Goal: Find specific page/section

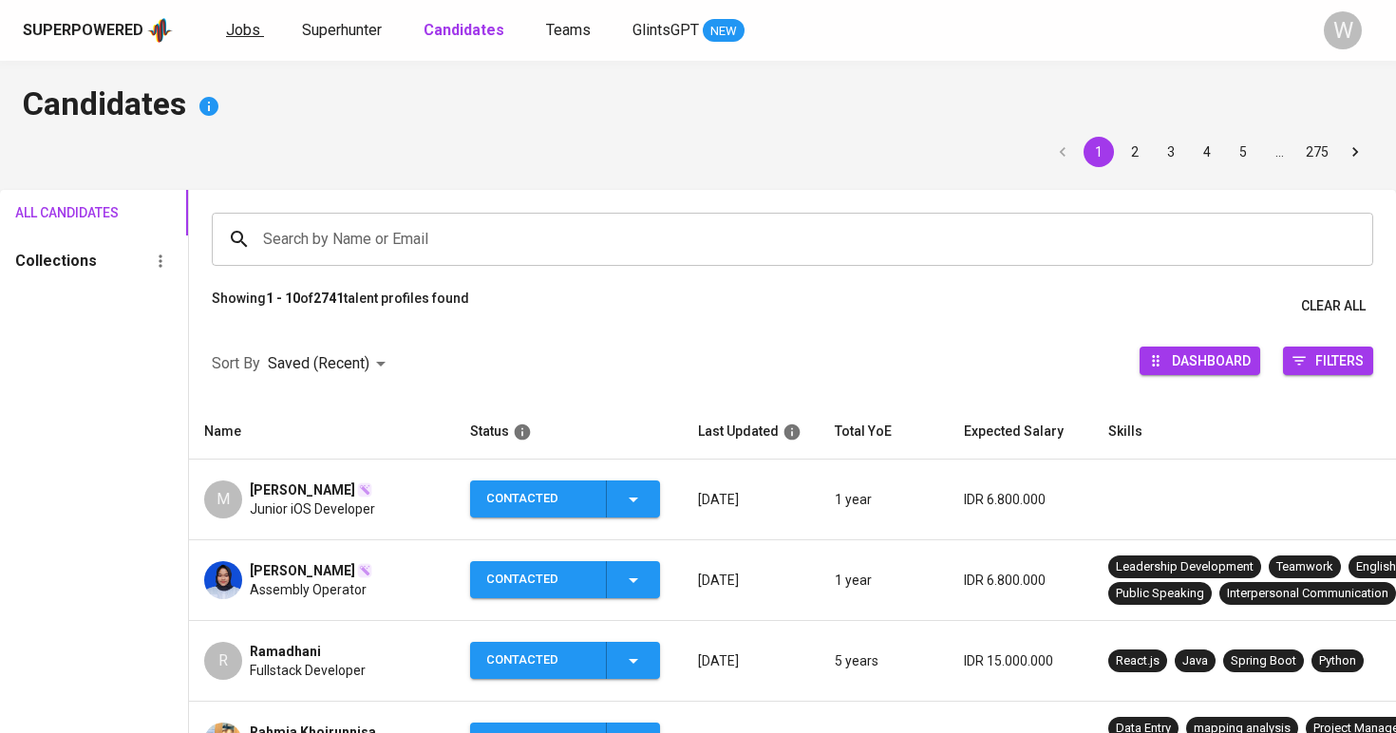
click at [256, 23] on link "Jobs" at bounding box center [245, 31] width 38 height 24
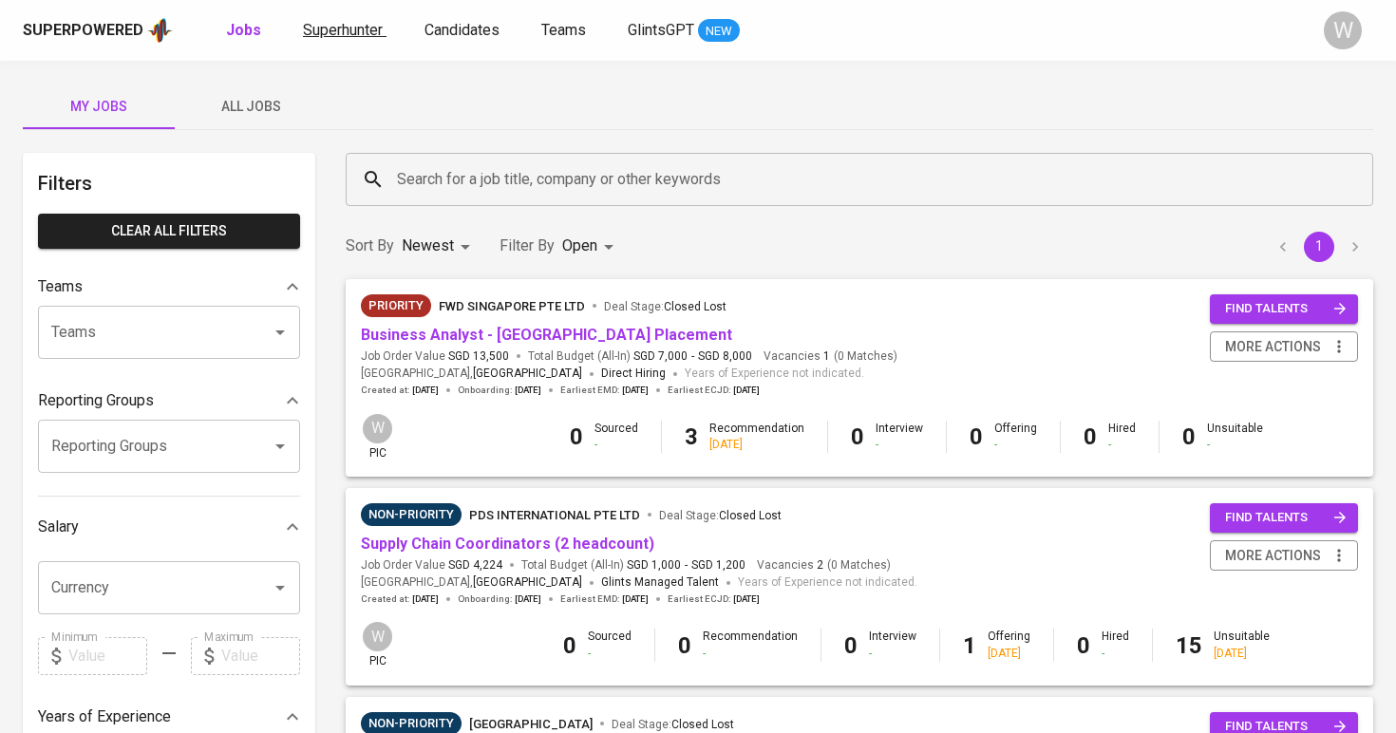
click at [317, 27] on span "Superhunter" at bounding box center [343, 30] width 80 height 18
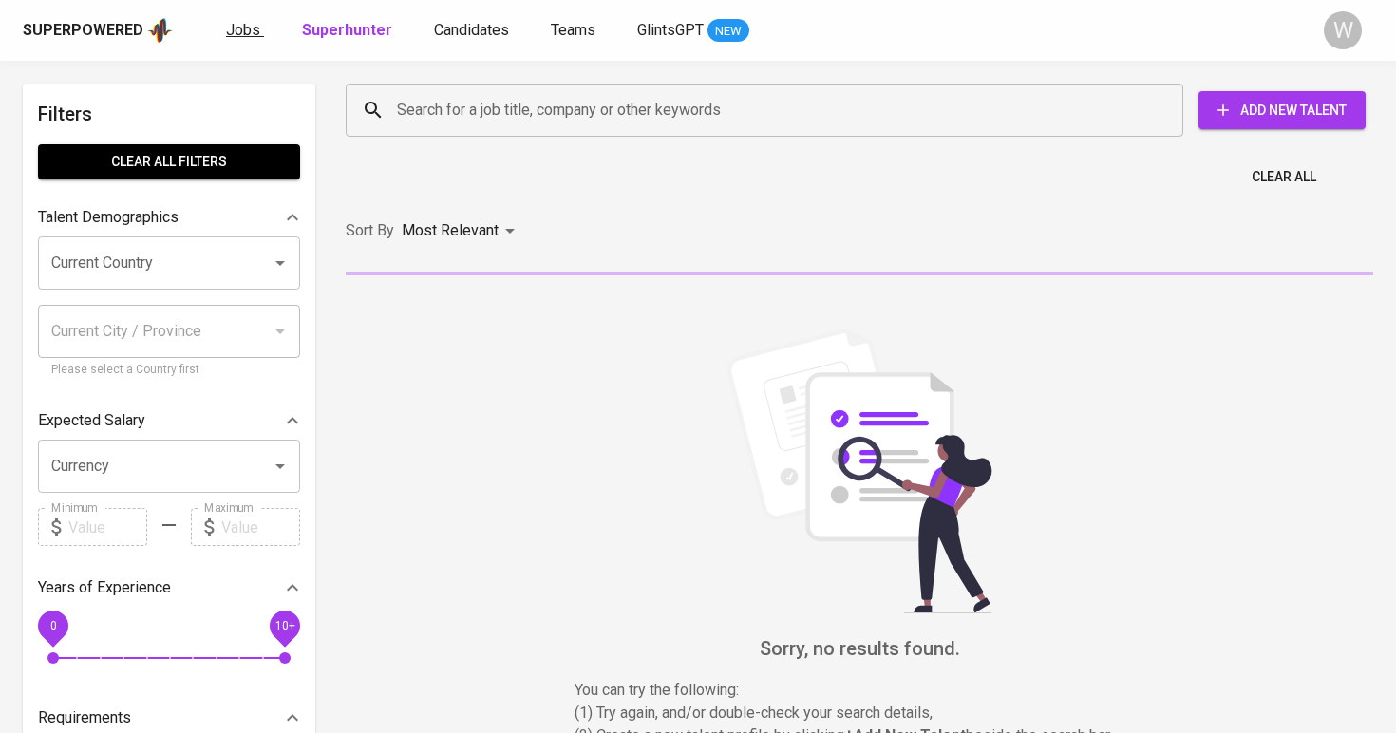
click at [238, 29] on span "Jobs" at bounding box center [243, 30] width 34 height 18
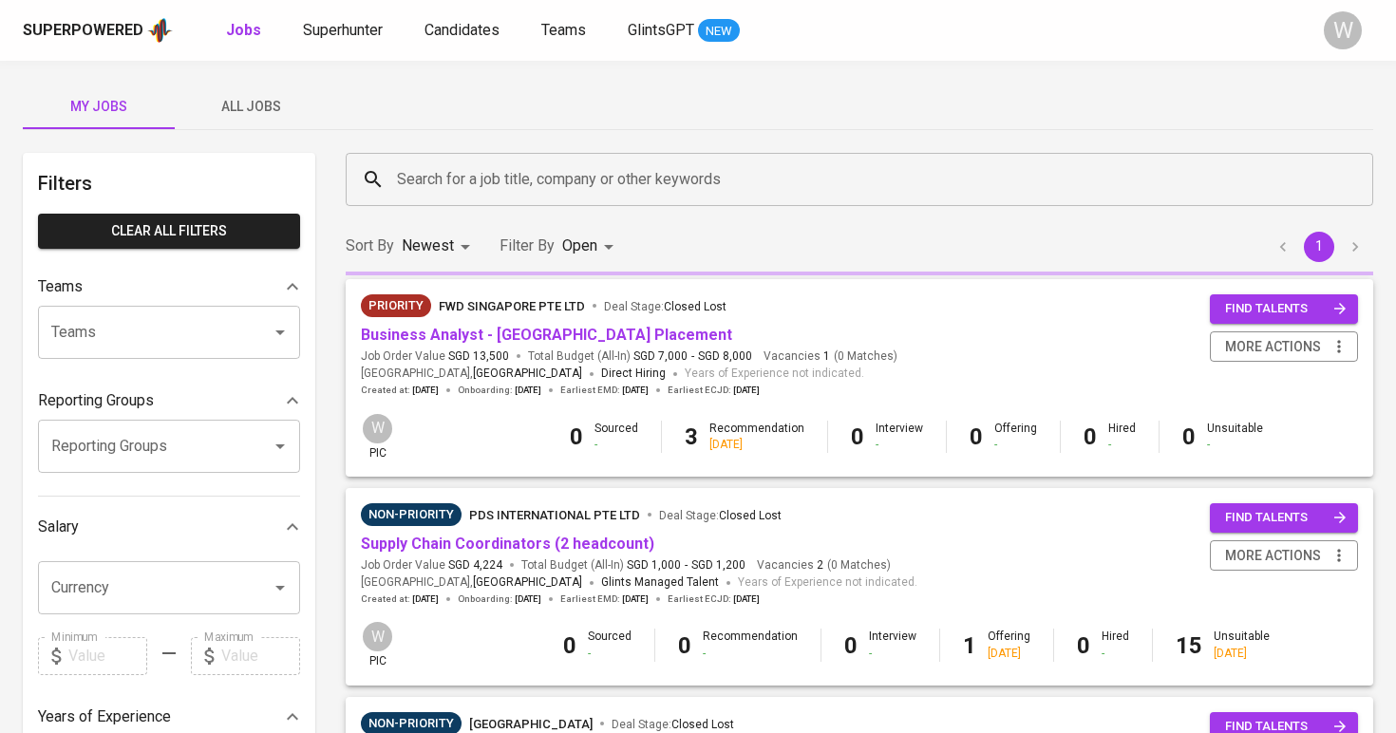
click at [274, 112] on span "All Jobs" at bounding box center [250, 107] width 129 height 24
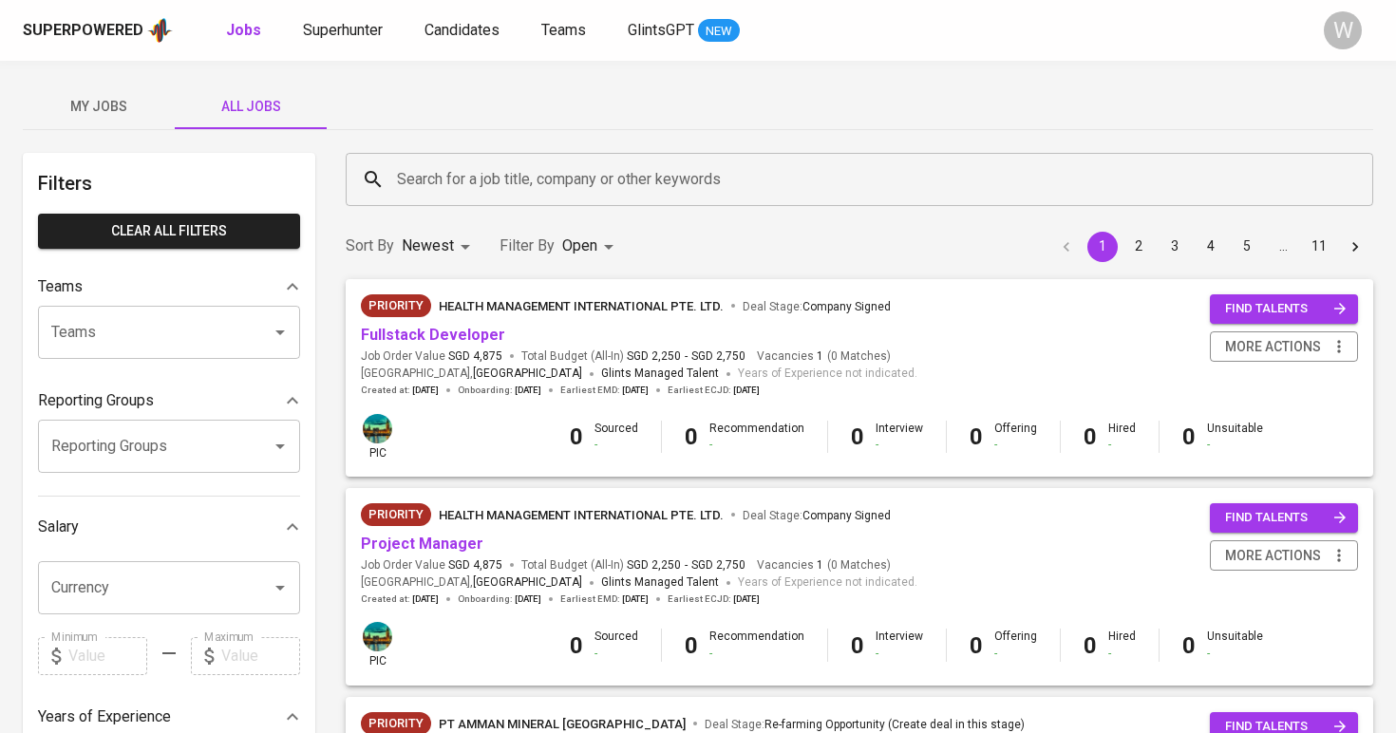
click at [407, 167] on input "Search for a job title, company or other keywords" at bounding box center [864, 179] width 944 height 36
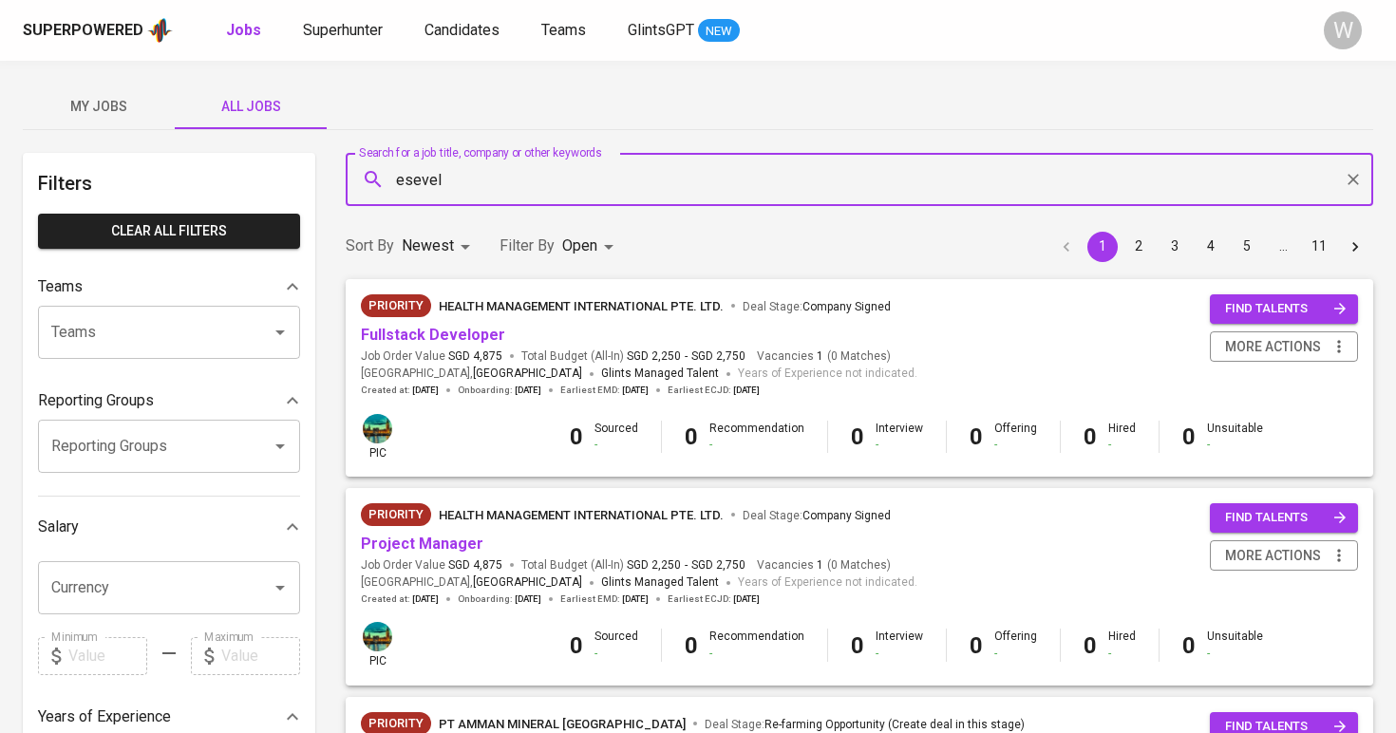
type input "esevel"
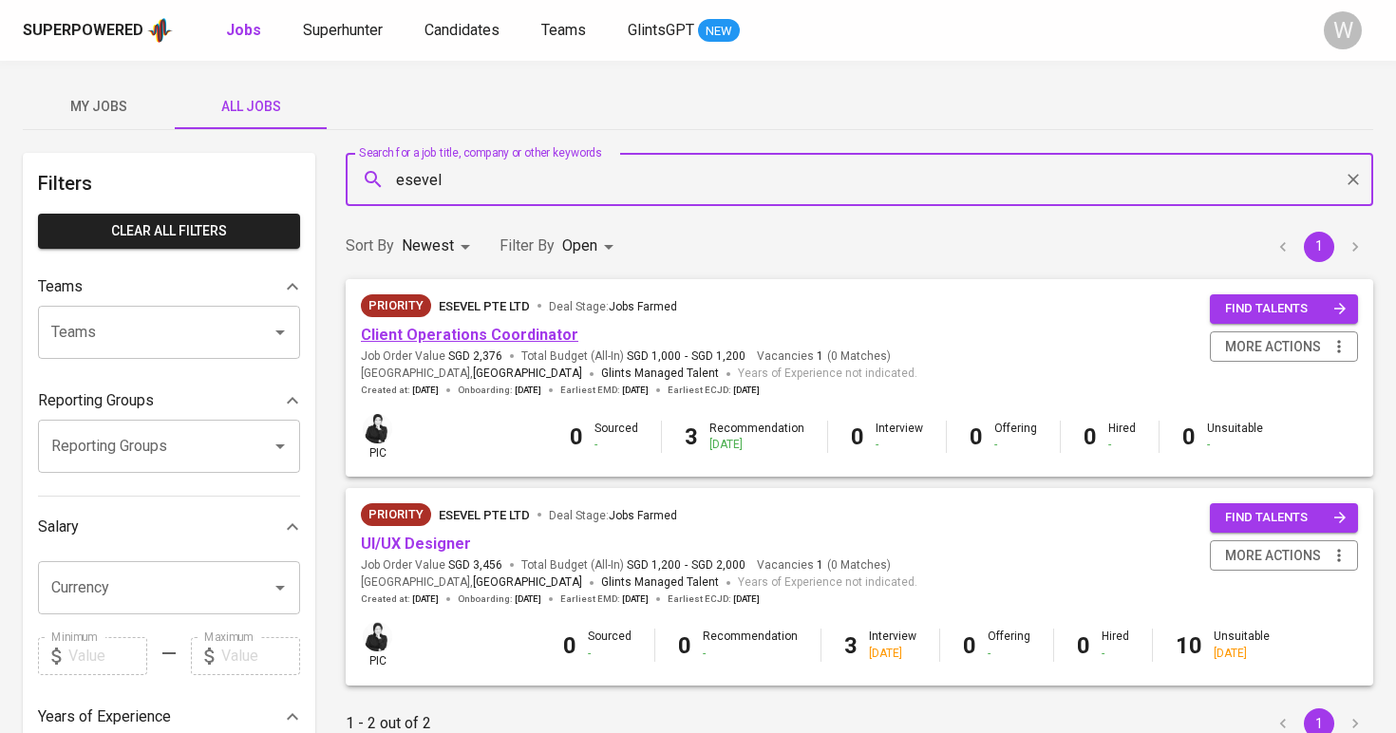
click at [442, 341] on link "Client Operations Coordinator" at bounding box center [470, 335] width 218 height 18
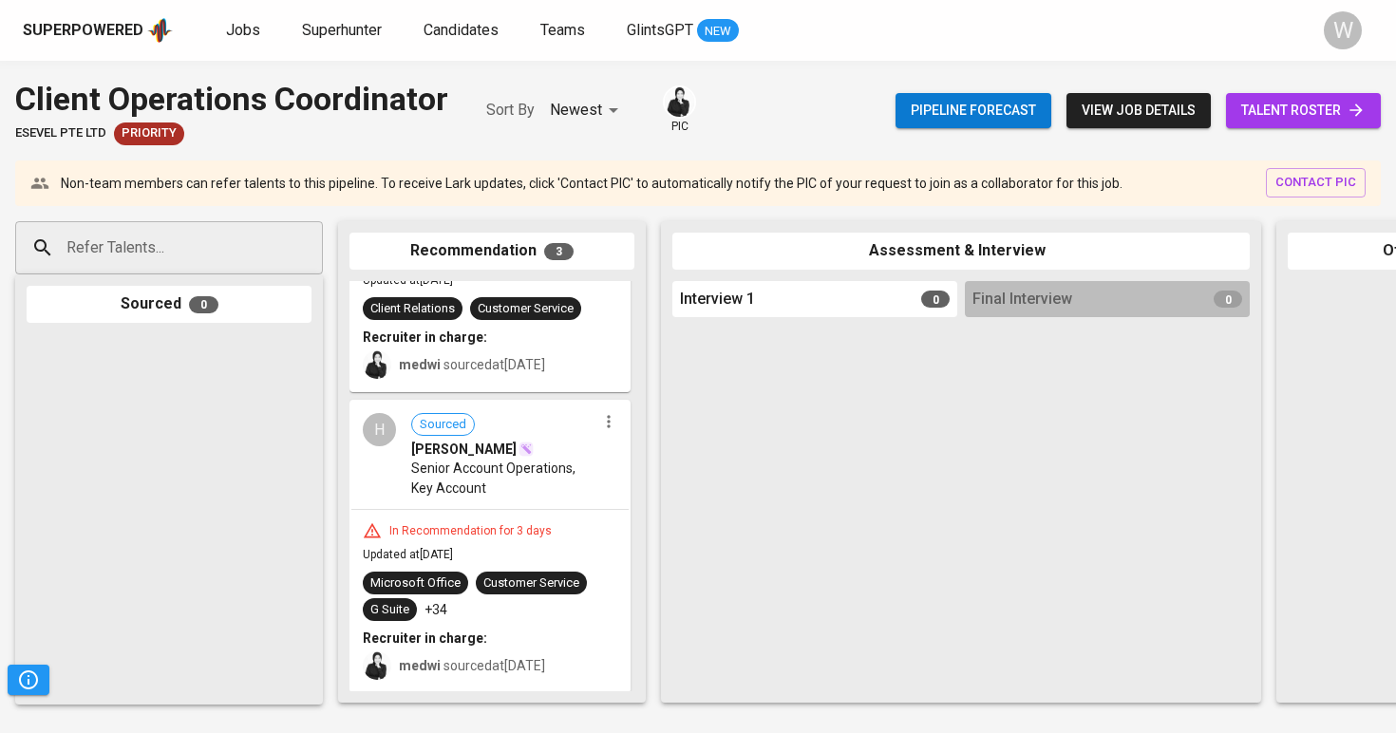
scroll to position [454, 0]
click at [1304, 113] on span "talent roster" at bounding box center [1303, 111] width 124 height 24
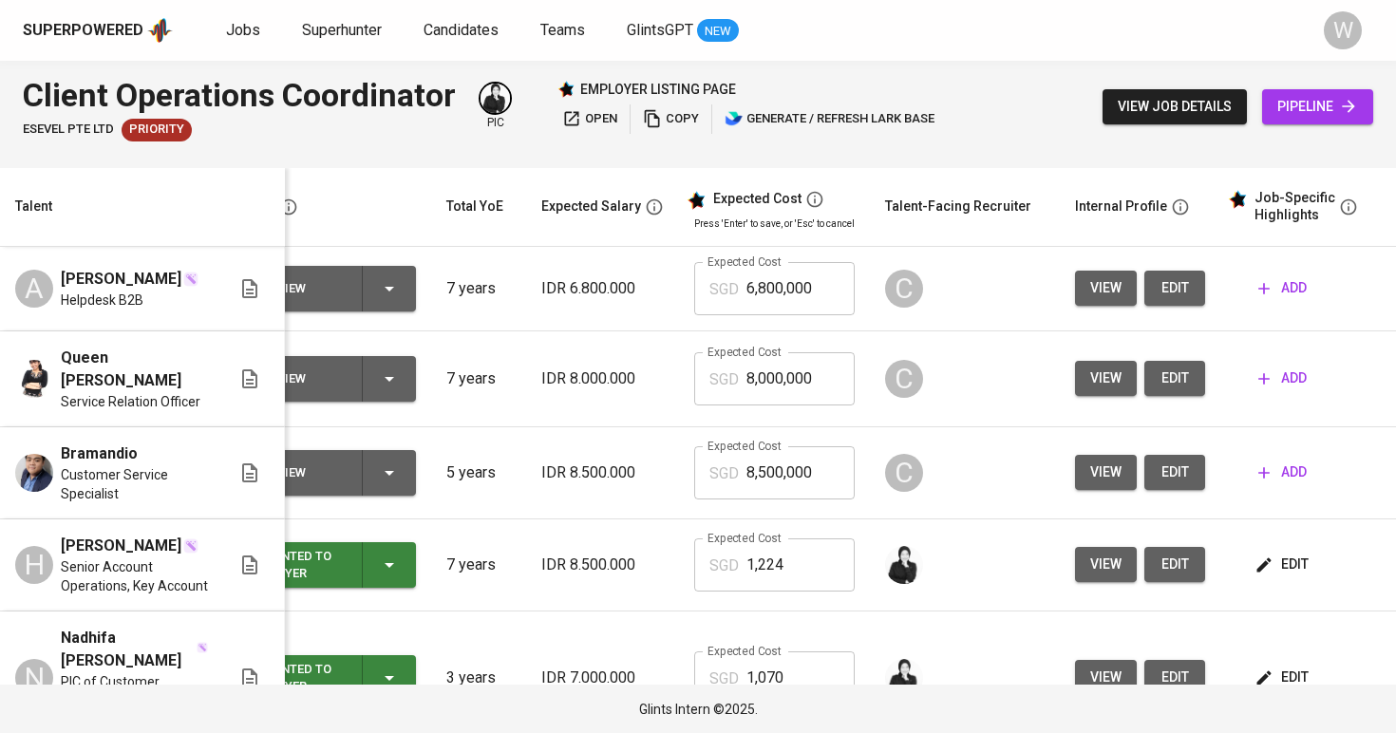
scroll to position [0, 64]
